Goal: Find specific page/section: Find specific page/section

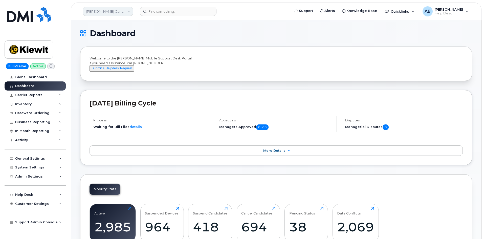
click at [117, 11] on link "Kiewit Canada Inc" at bounding box center [108, 11] width 51 height 9
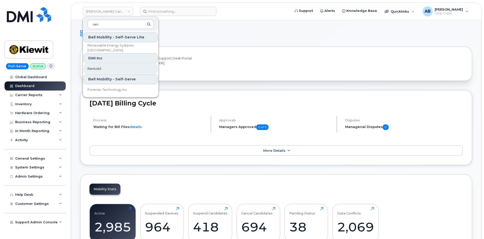
type input "ren"
drag, startPoint x: 105, startPoint y: 69, endPoint x: 108, endPoint y: 68, distance: 3.2
click at [105, 69] on link "Rentokil" at bounding box center [120, 69] width 74 height 10
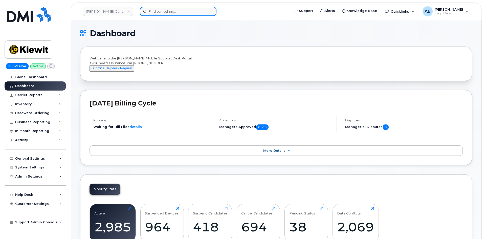
click at [165, 11] on input at bounding box center [178, 11] width 77 height 9
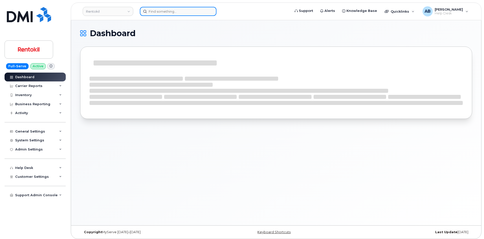
click at [164, 11] on input at bounding box center [178, 11] width 77 height 9
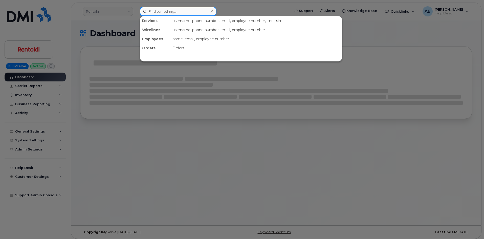
paste input "Lorraine Torres"
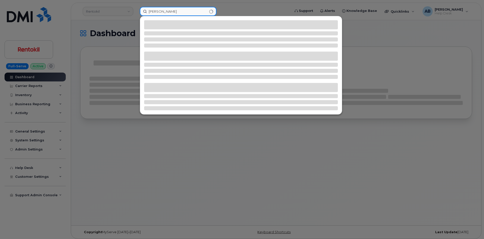
type input "Lorraine Torres"
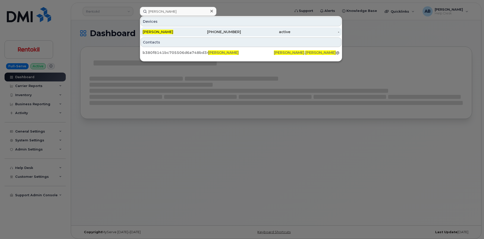
click at [190, 28] on div "LORRAINE TORRES" at bounding box center [167, 31] width 49 height 9
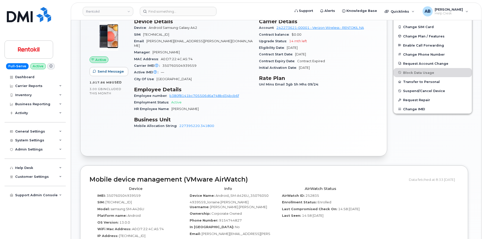
scroll to position [126, 0]
click at [26, 32] on link at bounding box center [29, 21] width 49 height 29
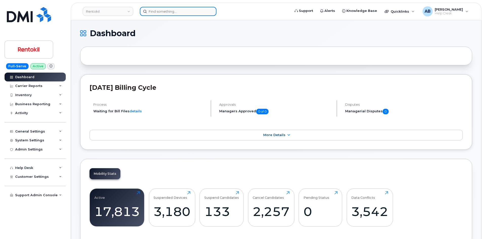
click at [172, 11] on input at bounding box center [178, 11] width 77 height 9
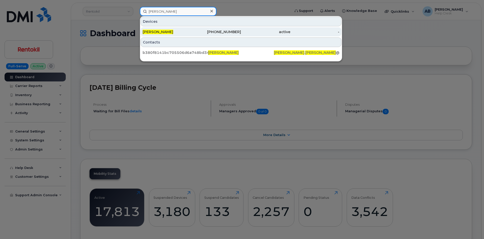
type input "lorraine torres"
click at [201, 30] on div "915-474-4827" at bounding box center [216, 31] width 49 height 5
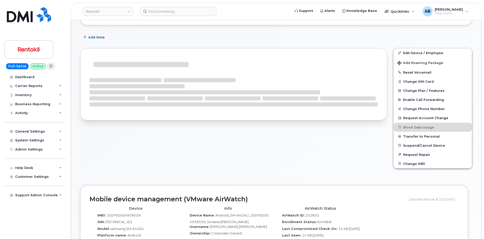
scroll to position [72, 0]
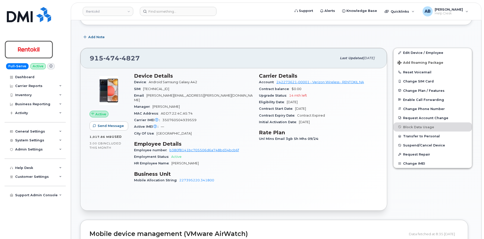
click at [39, 50] on img at bounding box center [28, 49] width 39 height 15
